Goal: Task Accomplishment & Management: Use online tool/utility

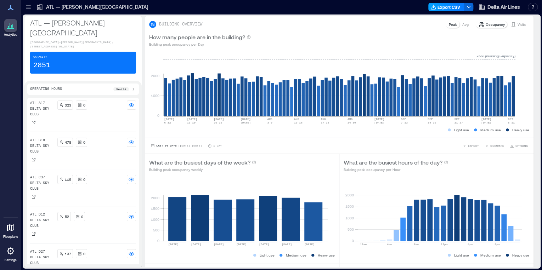
click at [439, 5] on button "Export CSV" at bounding box center [447, 7] width 36 height 9
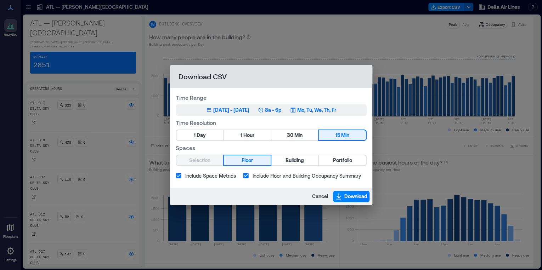
click at [224, 112] on div "Jul 7, 2025 - Oct 6, 2025" at bounding box center [231, 110] width 36 height 7
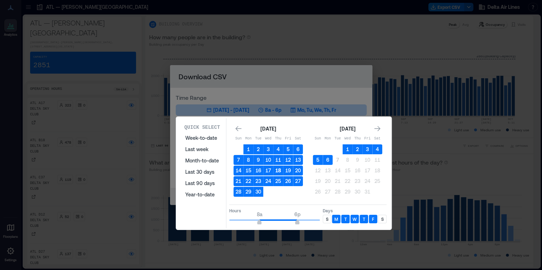
click at [277, 171] on button "18" at bounding box center [278, 171] width 10 height 10
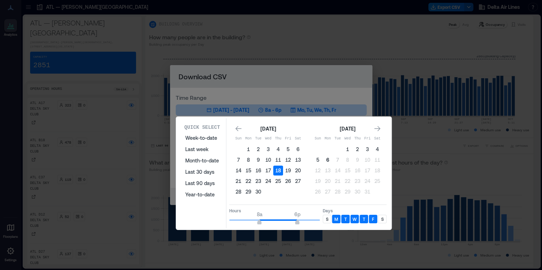
click at [327, 159] on button "6" at bounding box center [328, 160] width 10 height 10
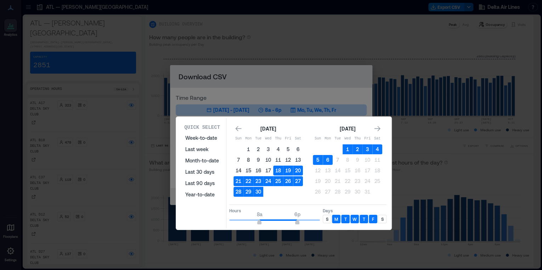
click at [330, 216] on div "S" at bounding box center [327, 219] width 9 height 9
click at [387, 217] on div "Quick Select Week-to-date Last week Month-to-date Last 30 days Last 90 days Yea…" at bounding box center [283, 173] width 211 height 110
click at [385, 218] on div "S" at bounding box center [382, 219] width 9 height 9
type input "**"
drag, startPoint x: 297, startPoint y: 221, endPoint x: 327, endPoint y: 223, distance: 30.5
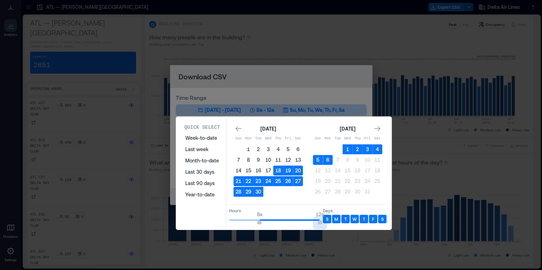
click at [327, 223] on div "Hours 8a 12a Days S M T W T F S" at bounding box center [307, 215] width 157 height 21
type input "*"
drag, startPoint x: 258, startPoint y: 220, endPoint x: 205, endPoint y: 219, distance: 52.8
click at [205, 219] on div "Quick Select Week-to-date Last week Month-to-date Last 30 days Last 90 days Yea…" at bounding box center [283, 173] width 211 height 110
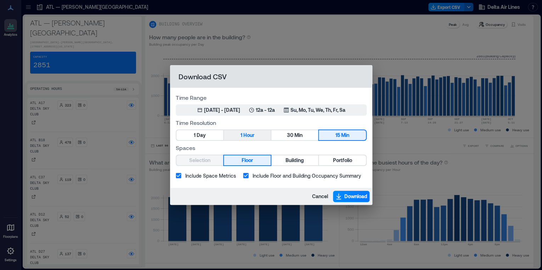
click at [256, 130] on button "1 Hour" at bounding box center [247, 135] width 47 height 10
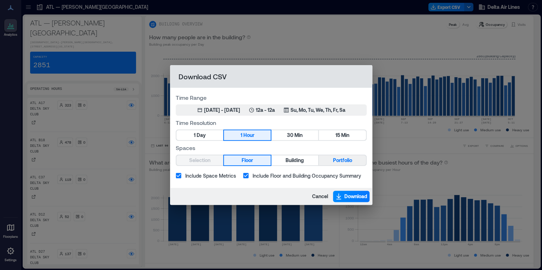
click at [333, 160] on span "Portfolio" at bounding box center [342, 160] width 19 height 9
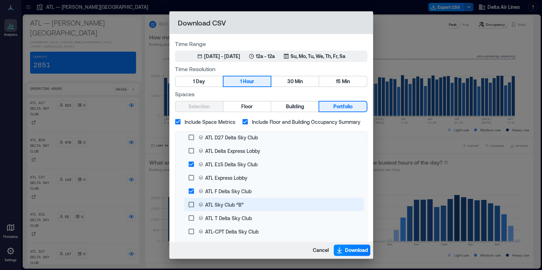
scroll to position [85, 0]
click at [211, 203] on div "ATL T Delta Sky Club" at bounding box center [228, 204] width 47 height 7
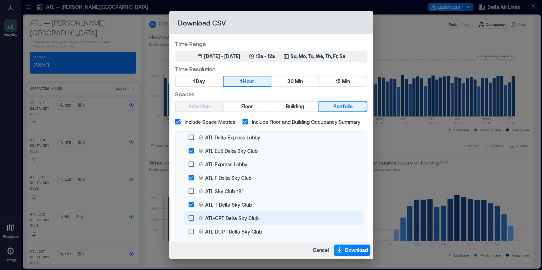
click at [215, 218] on div "ATL-CPT Delta Sky Club" at bounding box center [232, 218] width 54 height 7
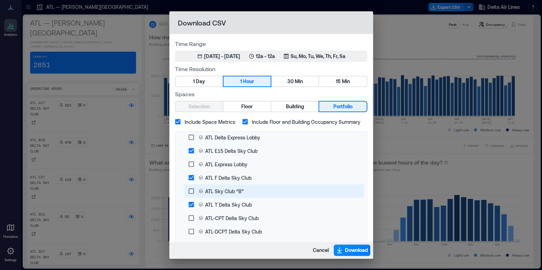
click at [216, 231] on div "ATL-DCPT Delta Sky Club" at bounding box center [233, 231] width 57 height 7
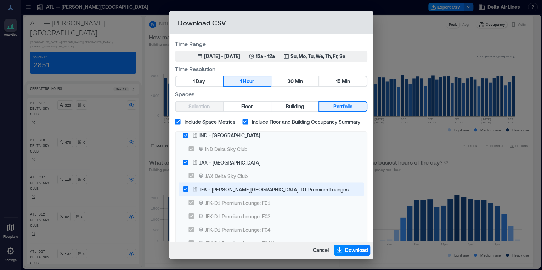
scroll to position [681, 0]
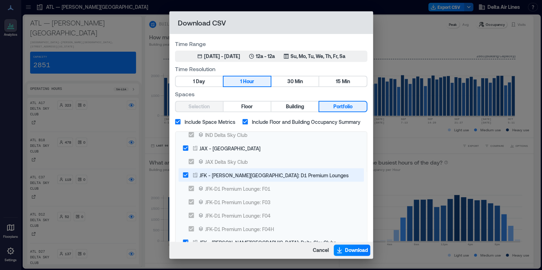
click at [251, 176] on div "JFK - John F. Kennedy International Airport: D1 Premium Lounges" at bounding box center [274, 175] width 149 height 7
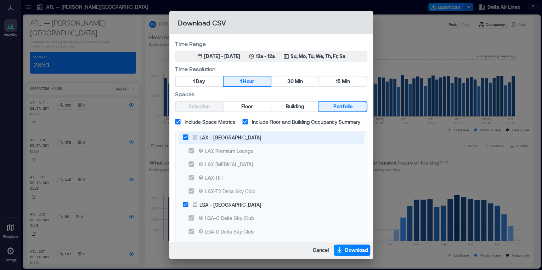
scroll to position [822, 0]
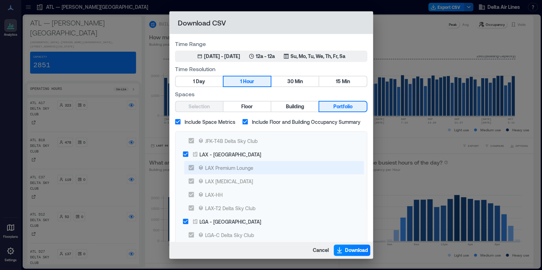
click at [255, 155] on div "LAX - Los Angeles International Airport" at bounding box center [231, 154] width 62 height 7
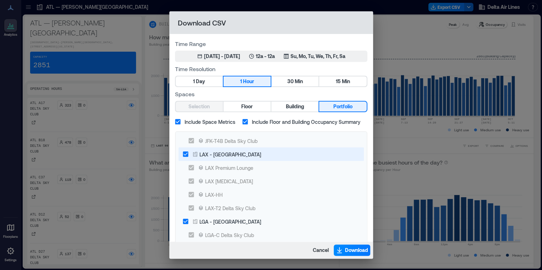
drag, startPoint x: 248, startPoint y: 163, endPoint x: 235, endPoint y: 157, distance: 13.6
click at [235, 157] on div "LAX - Los Angeles International Airport" at bounding box center [231, 154] width 62 height 7
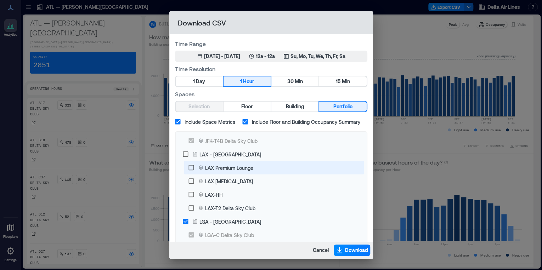
click at [205, 169] on div "LAX Premium Lounge" at bounding box center [229, 167] width 48 height 7
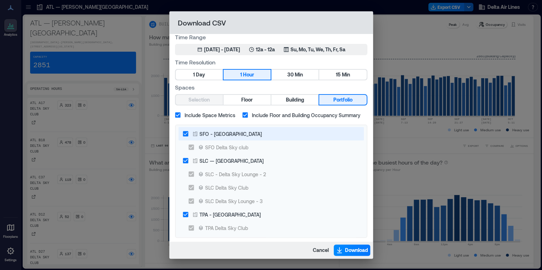
scroll to position [9, 0]
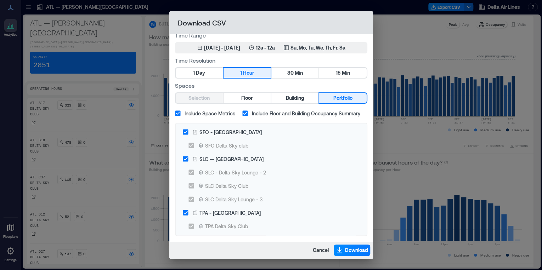
click at [350, 245] on div "Cancel Download" at bounding box center [271, 250] width 204 height 17
click at [350, 246] on button "Download" at bounding box center [352, 250] width 37 height 11
